Goal: Task Accomplishment & Management: Manage account settings

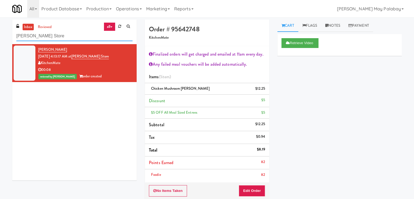
click at [76, 34] on input "[PERSON_NAME] Store" at bounding box center [74, 36] width 116 height 10
type input "I"
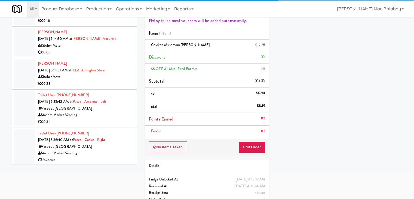
scroll to position [55, 0]
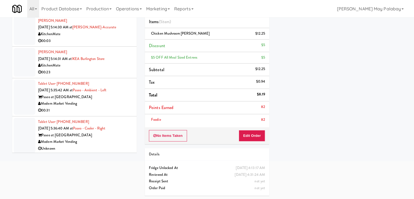
click at [90, 109] on div "00:31" at bounding box center [85, 110] width 94 height 7
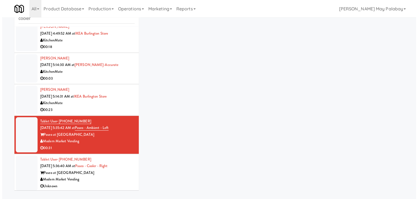
scroll to position [17, 0]
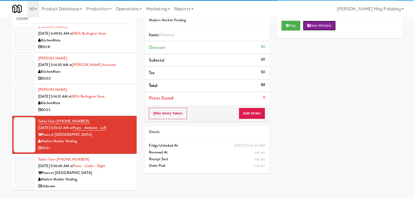
click at [319, 25] on button "New Window" at bounding box center [319, 26] width 33 height 10
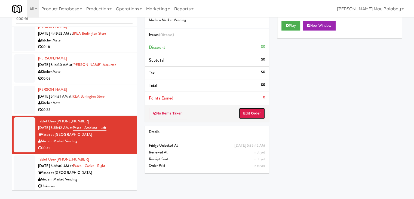
click at [253, 112] on button "Edit Order" at bounding box center [252, 112] width 26 height 11
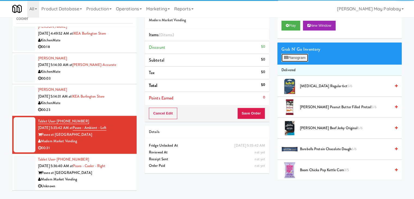
click at [295, 59] on button "Planogram" at bounding box center [294, 58] width 27 height 8
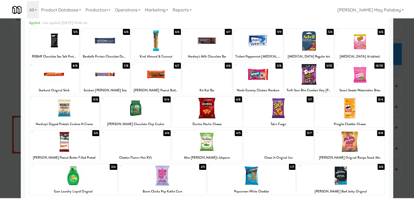
scroll to position [27, 0]
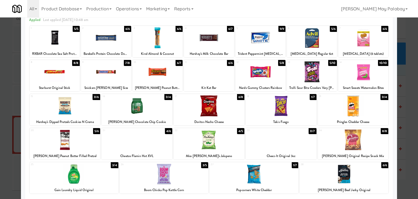
click at [406, 114] on div at bounding box center [209, 99] width 418 height 199
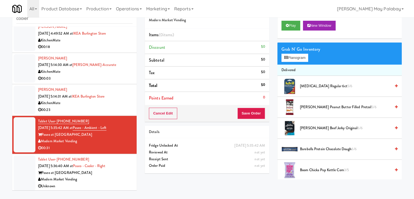
click at [97, 104] on div "KitchenMate" at bounding box center [85, 103] width 94 height 7
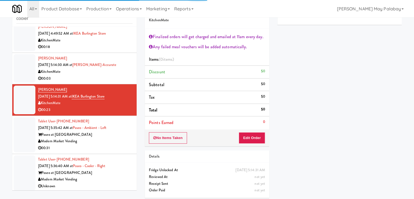
click at [98, 71] on div "KitchenMate" at bounding box center [85, 71] width 94 height 7
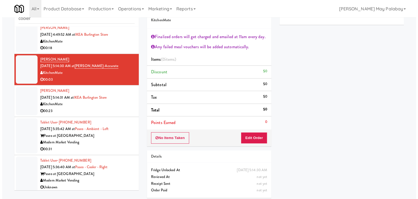
scroll to position [1130, 0]
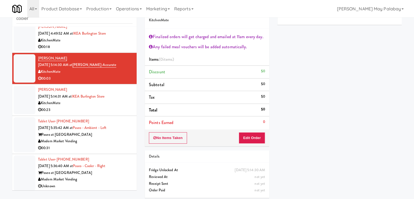
click at [91, 135] on div "Paseo at [GEOGRAPHIC_DATA]" at bounding box center [85, 134] width 94 height 7
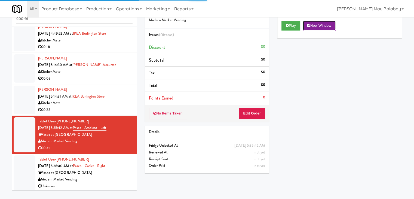
click at [324, 26] on button "New Window" at bounding box center [319, 26] width 33 height 10
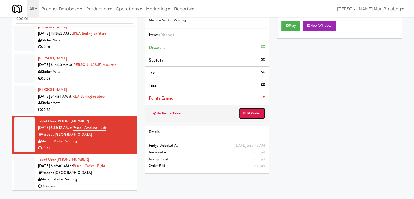
click at [246, 117] on button "Edit Order" at bounding box center [252, 112] width 26 height 11
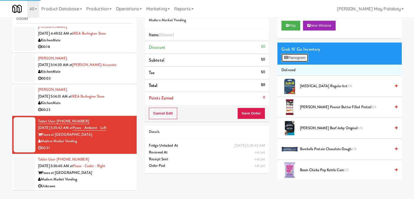
click at [300, 55] on button "Planogram" at bounding box center [294, 58] width 27 height 8
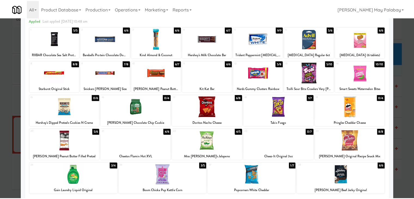
scroll to position [27, 0]
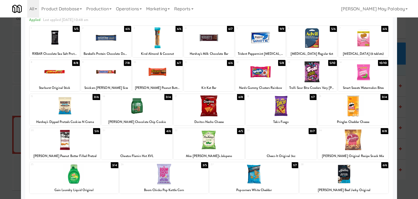
click at [85, 145] on div at bounding box center [65, 139] width 71 height 21
click at [225, 145] on div at bounding box center [209, 139] width 71 height 21
click at [227, 114] on div at bounding box center [209, 105] width 71 height 21
click at [220, 108] on div at bounding box center [209, 105] width 71 height 21
click at [178, 73] on div at bounding box center [157, 71] width 50 height 21
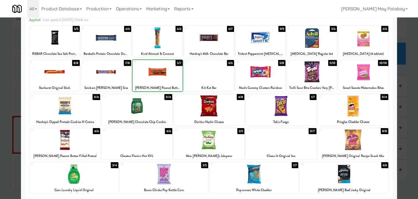
click at [178, 73] on div at bounding box center [157, 71] width 50 height 21
click at [371, 147] on div at bounding box center [353, 139] width 71 height 21
click at [410, 145] on div at bounding box center [209, 99] width 418 height 199
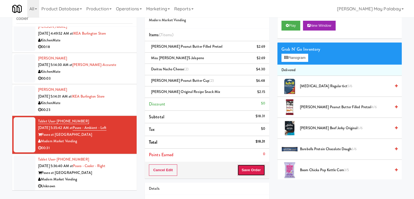
click at [250, 167] on button "Save Order" at bounding box center [251, 169] width 28 height 11
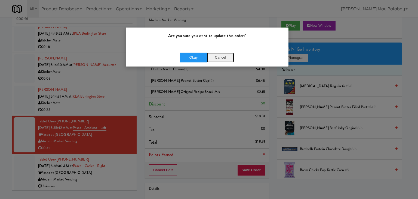
click at [218, 58] on button "Cancel" at bounding box center [220, 57] width 27 height 10
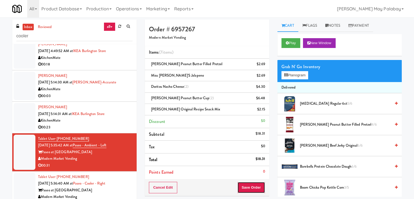
click at [254, 187] on button "Save Order" at bounding box center [251, 186] width 28 height 11
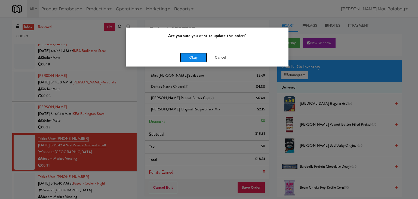
click at [196, 60] on button "Okay" at bounding box center [193, 57] width 27 height 10
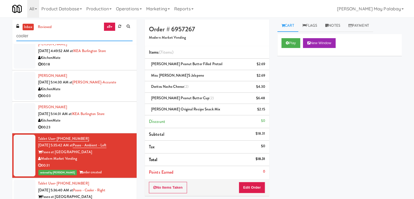
click at [50, 31] on input "cooler" at bounding box center [74, 36] width 116 height 10
drag, startPoint x: 48, startPoint y: 36, endPoint x: 12, endPoint y: 36, distance: 35.4
click at [13, 37] on div "inbox reviewed all all unclear take inventory issue suspicious failed recent ad…" at bounding box center [74, 32] width 124 height 24
paste input "[PERSON_NAME] Aviation Fresh Combo"
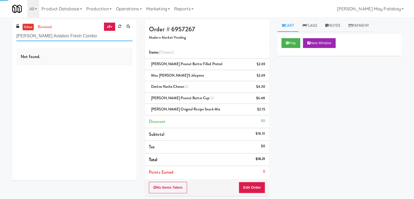
type input "[PERSON_NAME] Aviation Fresh Combo"
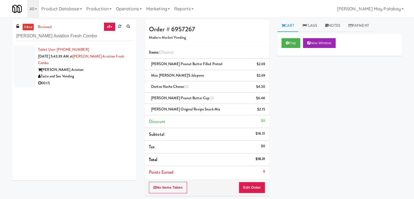
click at [88, 80] on div "00:15" at bounding box center [85, 83] width 94 height 7
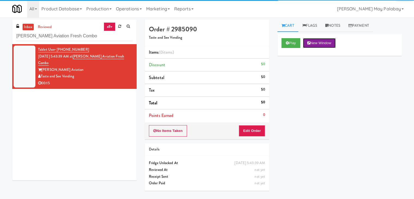
click at [323, 43] on button "New Window" at bounding box center [319, 43] width 33 height 10
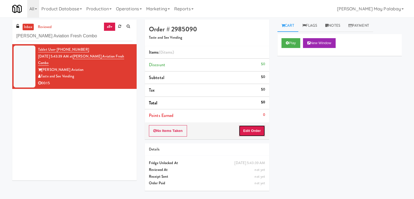
click at [243, 129] on button "Edit Order" at bounding box center [252, 130] width 26 height 11
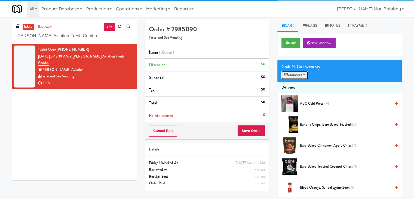
click at [297, 76] on button "Planogram" at bounding box center [294, 75] width 27 height 8
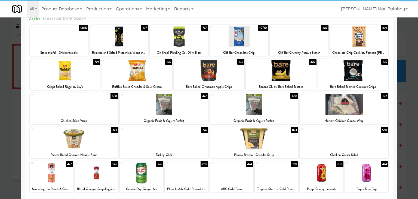
scroll to position [27, 0]
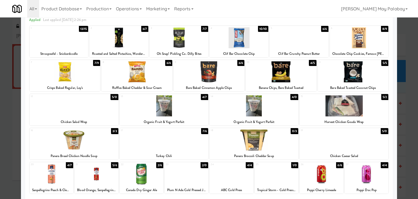
click at [184, 181] on div at bounding box center [187, 173] width 44 height 21
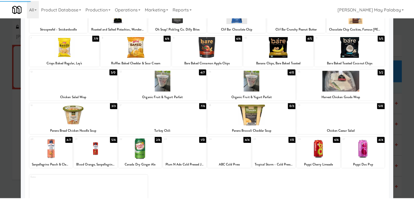
scroll to position [54, 0]
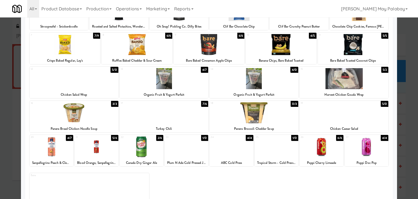
click at [200, 153] on div at bounding box center [187, 146] width 44 height 21
click at [406, 131] on div at bounding box center [209, 99] width 418 height 199
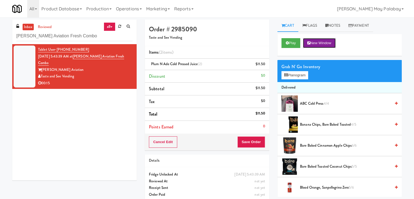
click at [331, 41] on button "New Window" at bounding box center [319, 43] width 33 height 10
click at [252, 143] on button "Save Order" at bounding box center [251, 141] width 28 height 11
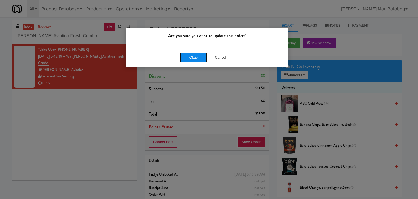
click at [196, 60] on button "Okay" at bounding box center [193, 57] width 27 height 10
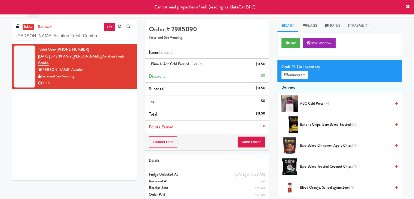
click at [89, 38] on input "[PERSON_NAME] Aviation Fresh Combo" at bounding box center [74, 36] width 116 height 10
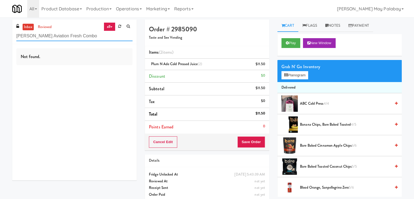
drag, startPoint x: 76, startPoint y: 37, endPoint x: 6, endPoint y: 37, distance: 69.9
click at [6, 37] on div "inbox reviewed all all unclear take inventory issue suspicious failed recent ad…" at bounding box center [207, 113] width 414 height 186
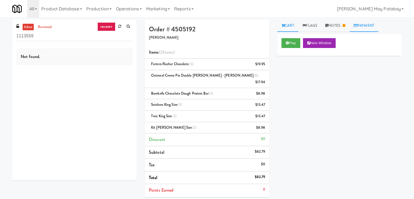
click at [361, 27] on link "Payment" at bounding box center [363, 26] width 29 height 12
